Goal: Information Seeking & Learning: Check status

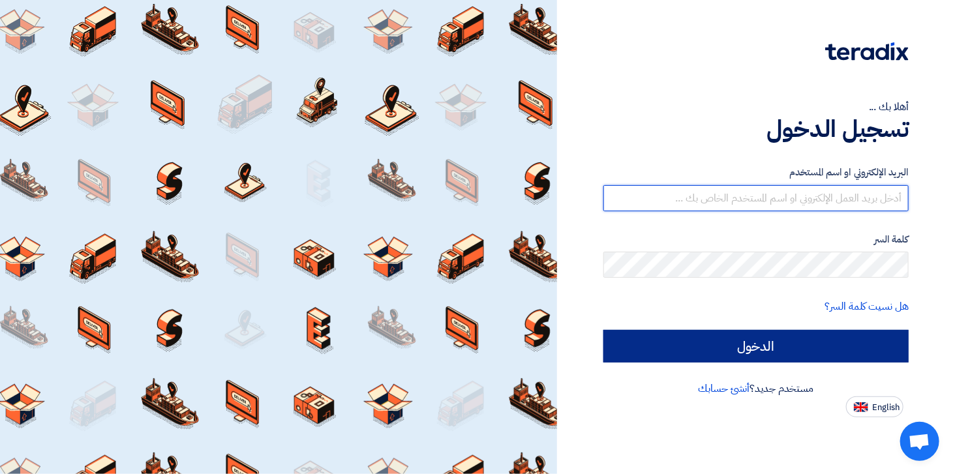
type input "[EMAIL_ADDRESS][DOMAIN_NAME]"
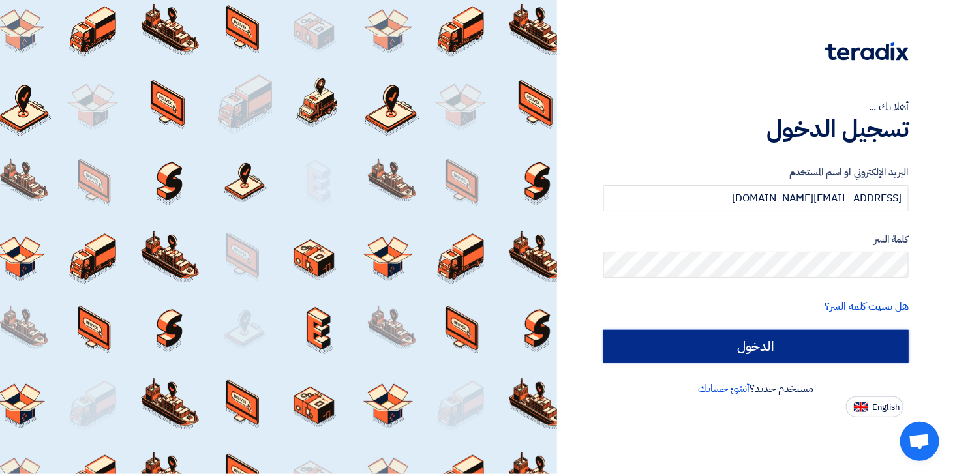
click at [676, 344] on input "الدخول" at bounding box center [755, 346] width 305 height 33
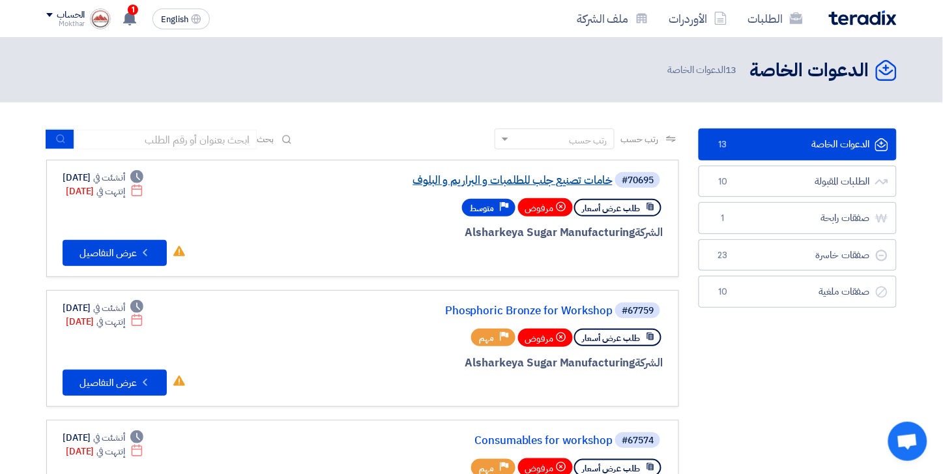
click at [564, 175] on link "خامات تصنيع جلب للطلمبات و البراريم و البلوف" at bounding box center [482, 181] width 261 height 12
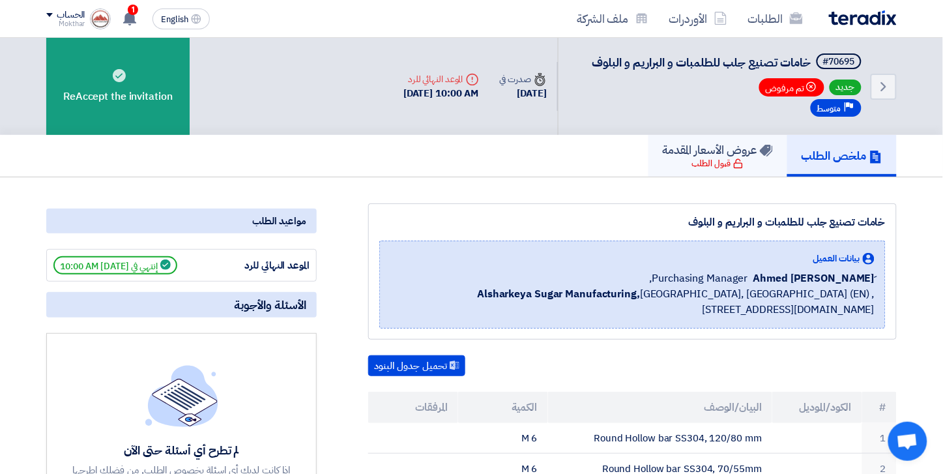
click at [676, 153] on h5 "عروض الأسعار المقدمة" at bounding box center [718, 149] width 110 height 15
click at [846, 16] on img at bounding box center [863, 17] width 68 height 15
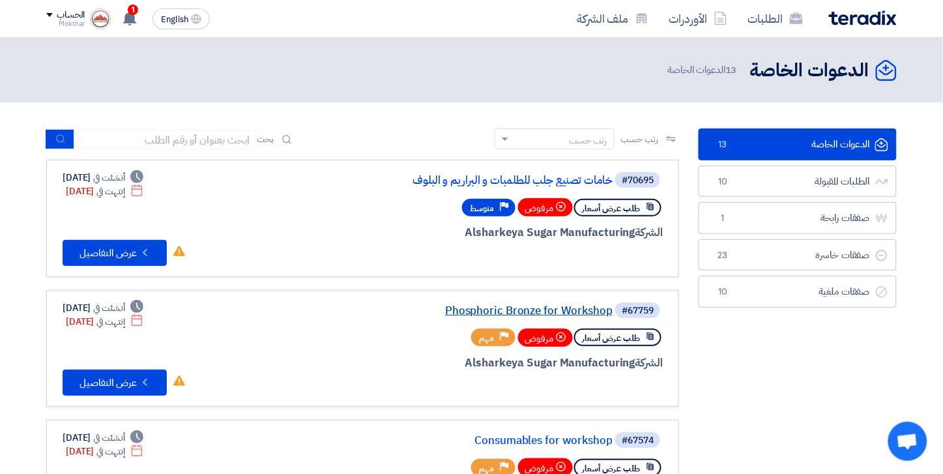
click at [512, 314] on link "Phosphoric Bronze for Workshop" at bounding box center [482, 311] width 261 height 12
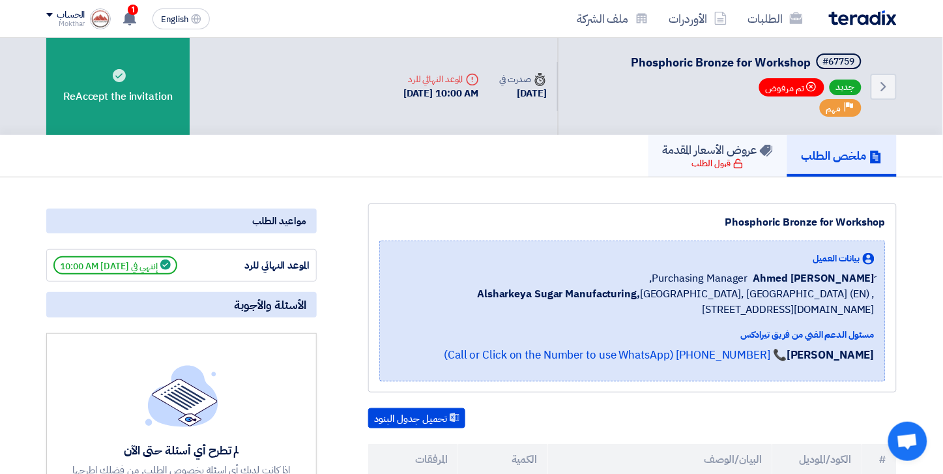
click at [707, 149] on h5 "عروض الأسعار المقدمة" at bounding box center [718, 149] width 110 height 15
click at [879, 18] on img at bounding box center [863, 17] width 68 height 15
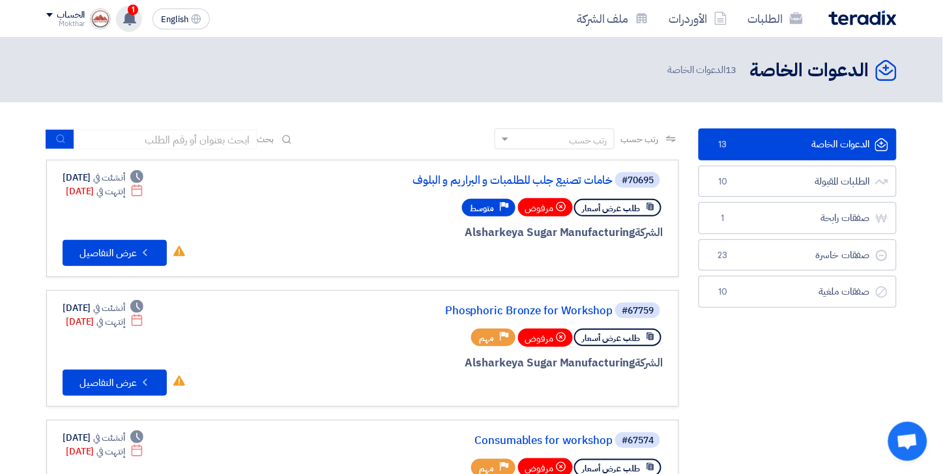
click at [137, 18] on icon at bounding box center [130, 18] width 14 height 14
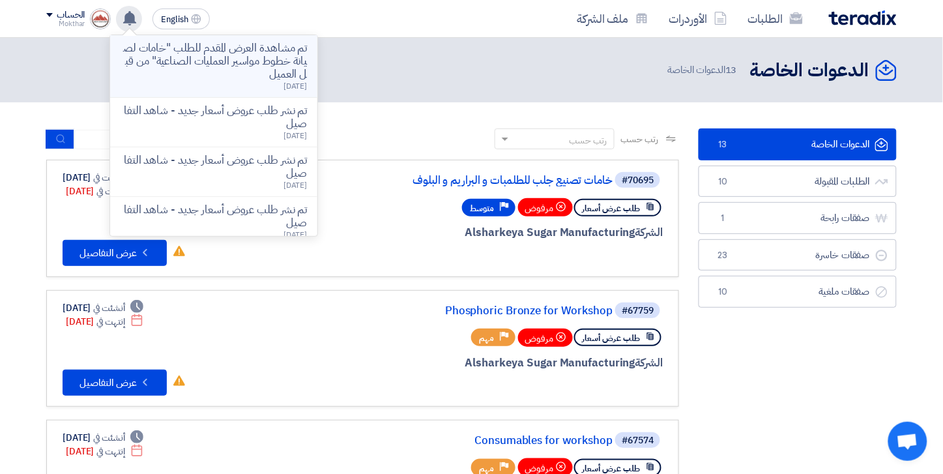
click at [274, 53] on p "تم مشاهدة العرض المقدم للطلب "خامات لصيانة خطوط مواسير العمليات الصناعية" من قب…" at bounding box center [214, 61] width 186 height 39
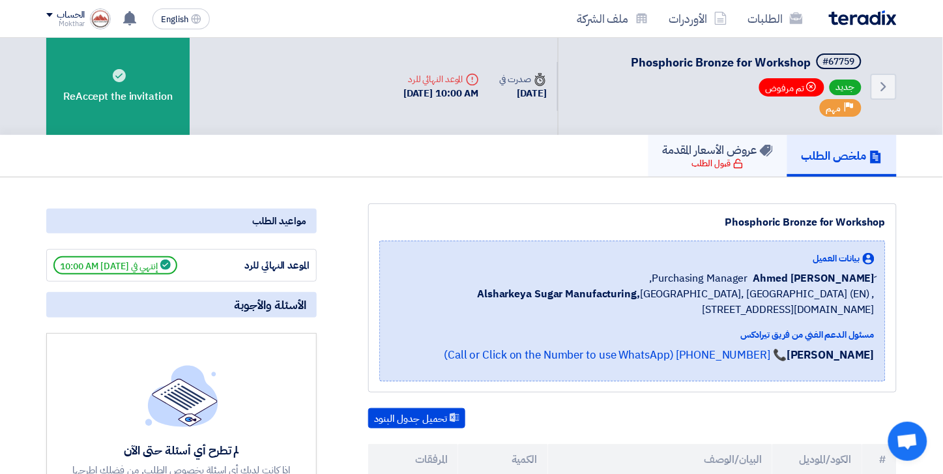
click at [734, 158] on icon at bounding box center [739, 163] width 10 height 10
click at [133, 11] on icon at bounding box center [130, 18] width 14 height 14
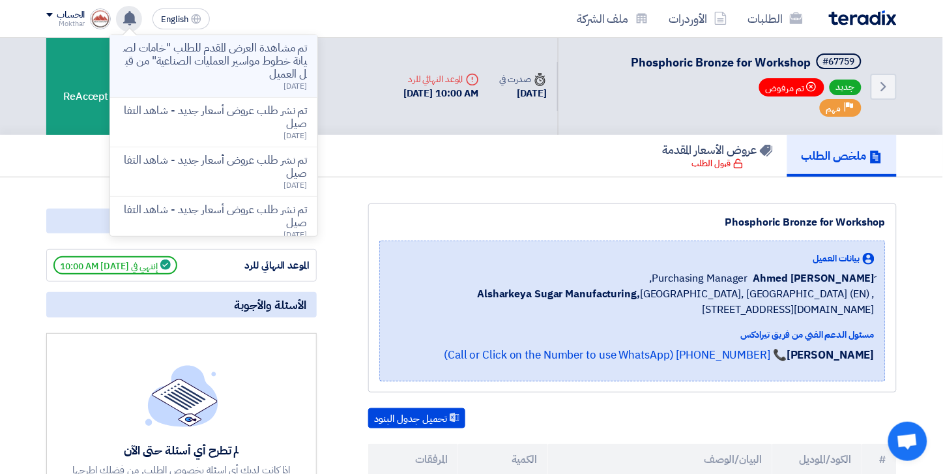
click at [243, 54] on p "تم مشاهدة العرض المقدم للطلب "خامات لصيانة خطوط مواسير العمليات الصناعية" من قب…" at bounding box center [214, 61] width 186 height 39
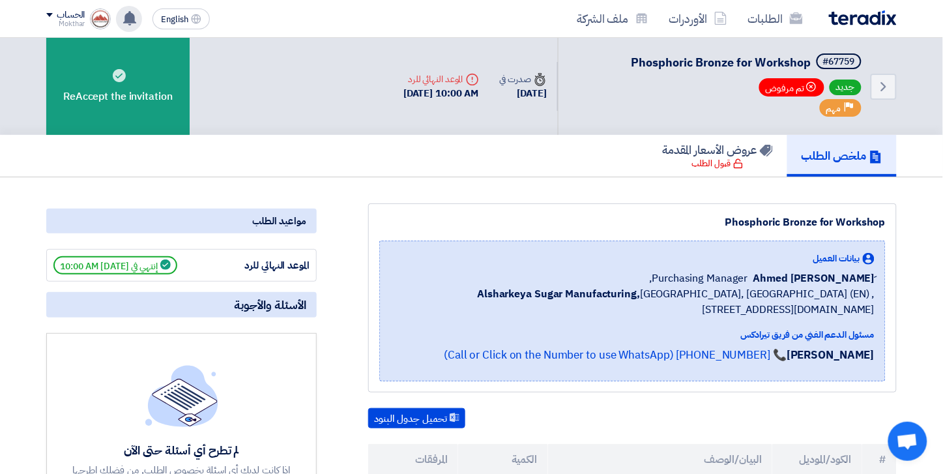
click at [137, 16] on icon at bounding box center [130, 18] width 14 height 14
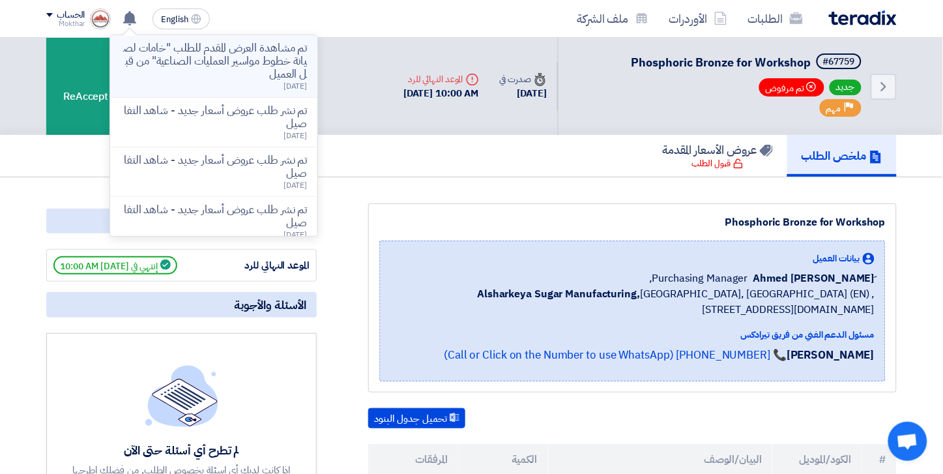
click at [216, 66] on p "تم مشاهدة العرض المقدم للطلب "خامات لصيانة خطوط مواسير العمليات الصناعية" من قب…" at bounding box center [214, 61] width 186 height 39
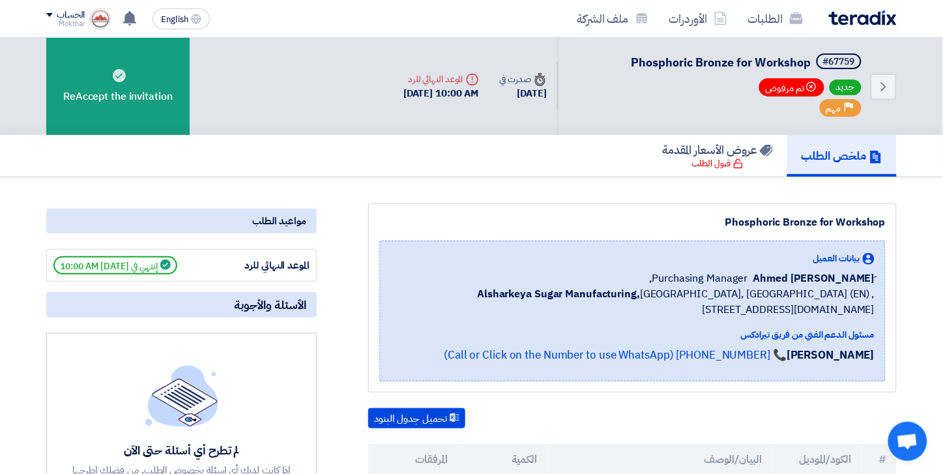
click at [853, 21] on img at bounding box center [863, 17] width 68 height 15
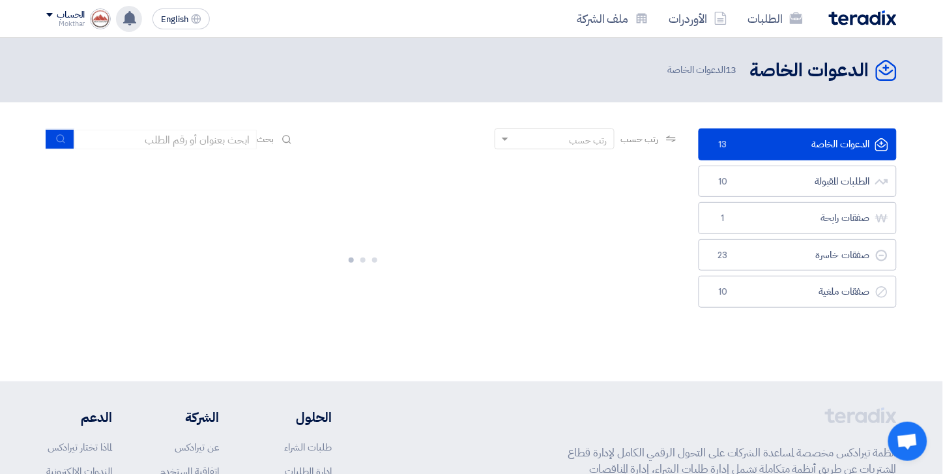
click at [133, 16] on use at bounding box center [129, 18] width 13 height 14
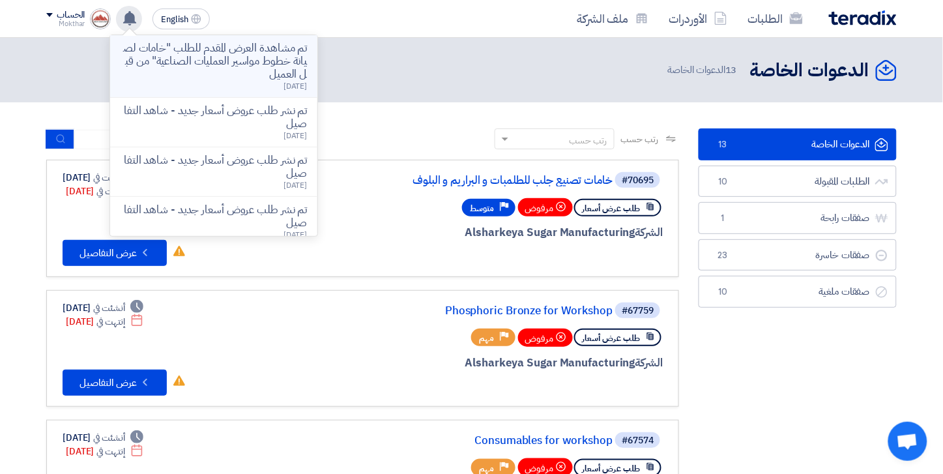
click at [202, 49] on p "تم مشاهدة العرض المقدم للطلب "خامات لصيانة خطوط مواسير العمليات الصناعية" من قب…" at bounding box center [214, 61] width 186 height 39
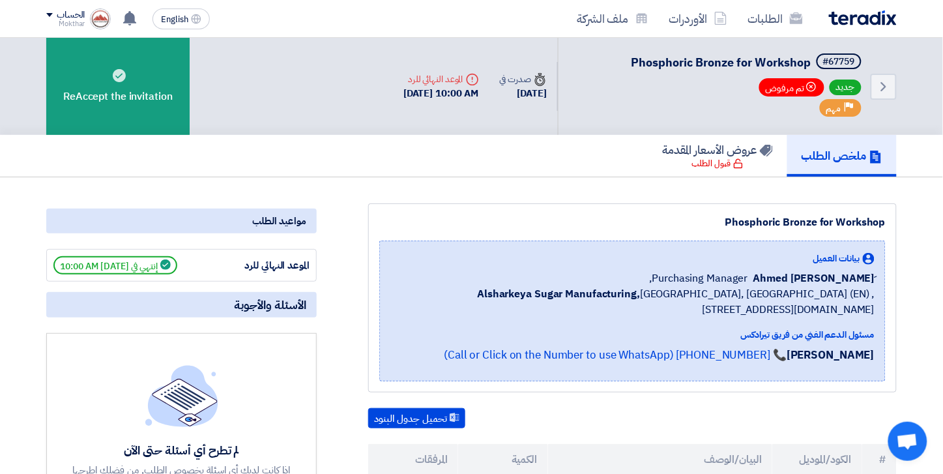
click at [880, 20] on img at bounding box center [863, 17] width 68 height 15
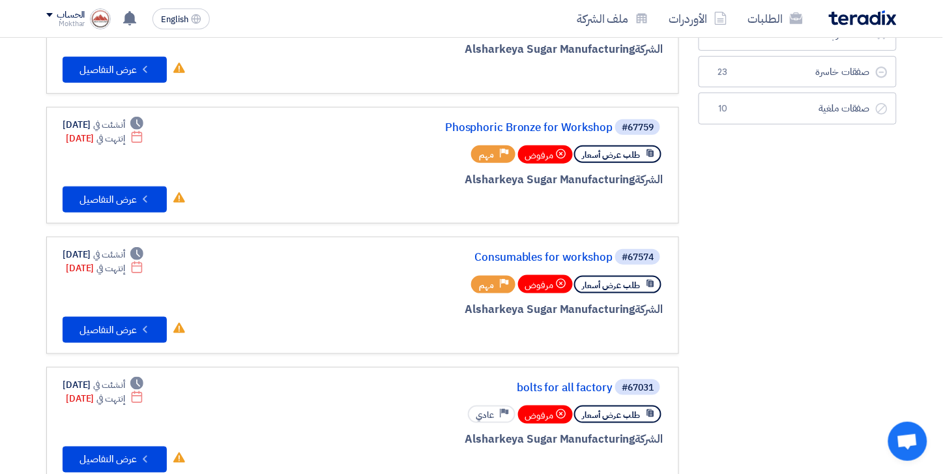
scroll to position [217, 0]
